Goal: Navigation & Orientation: Find specific page/section

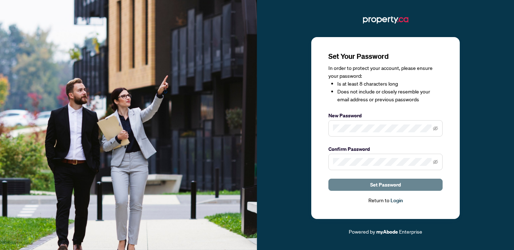
click at [370, 185] on span "Set Password" at bounding box center [385, 184] width 31 height 11
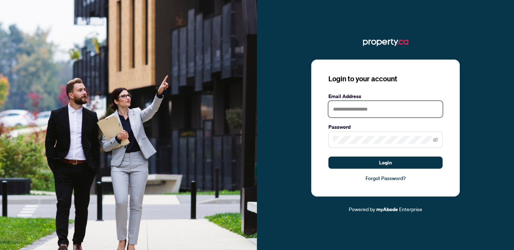
click at [390, 111] on input "text" at bounding box center [385, 109] width 114 height 16
type input "**********"
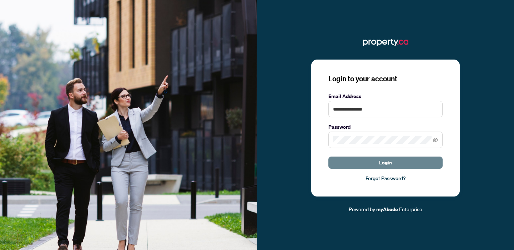
click at [363, 162] on button "Login" at bounding box center [385, 163] width 114 height 12
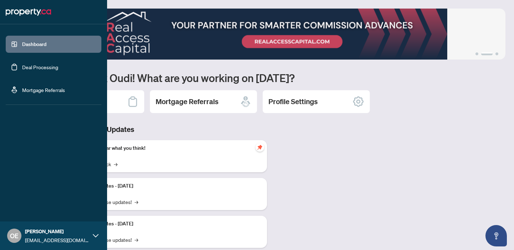
click at [49, 64] on link "Deal Processing" at bounding box center [40, 67] width 36 height 6
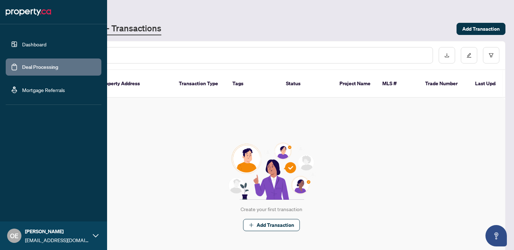
click at [22, 42] on link "Dashboard" at bounding box center [34, 44] width 24 height 6
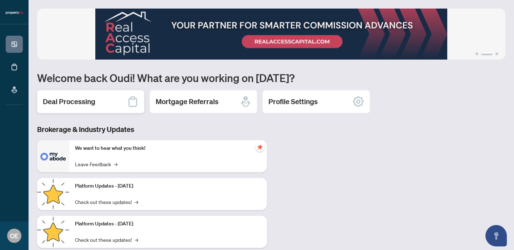
click at [101, 107] on div "Deal Processing" at bounding box center [90, 101] width 107 height 23
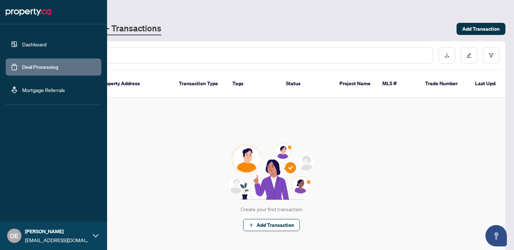
click at [22, 44] on link "Dashboard" at bounding box center [34, 44] width 24 height 6
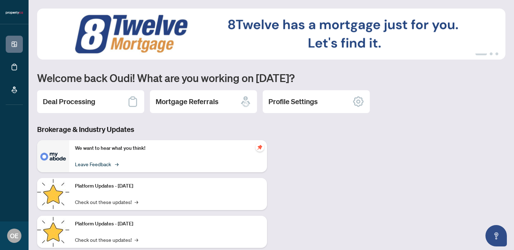
click at [106, 167] on link "Leave Feedback →" at bounding box center [96, 164] width 42 height 8
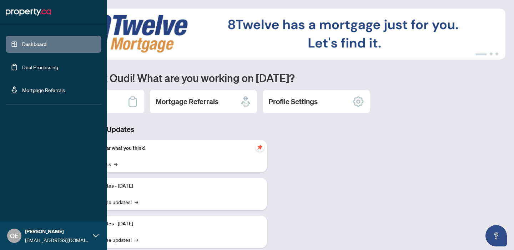
click at [65, 91] on link "Mortgage Referrals" at bounding box center [43, 90] width 43 height 6
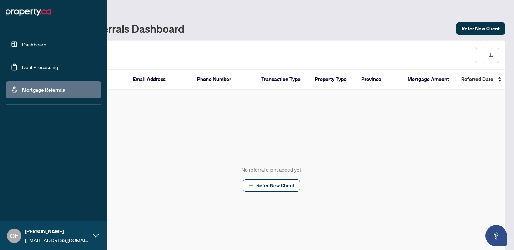
click at [28, 43] on link "Dashboard" at bounding box center [34, 44] width 24 height 6
